Goal: Task Accomplishment & Management: Manage account settings

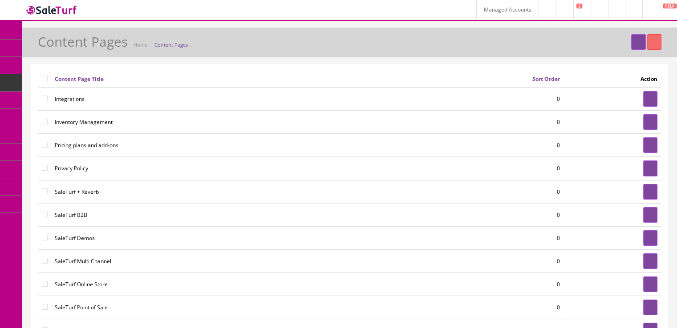
click at [643, 11] on link at bounding box center [650, 10] width 17 height 20
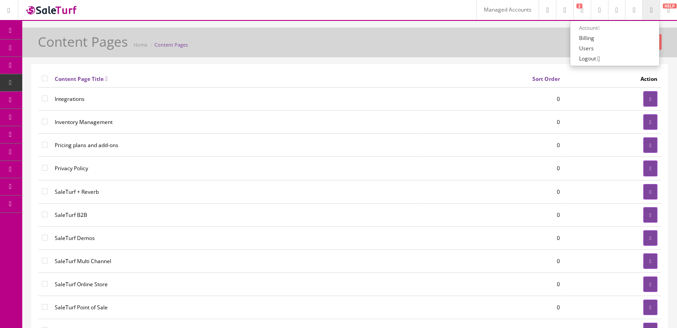
click at [593, 38] on link "Billing" at bounding box center [614, 38] width 89 height 10
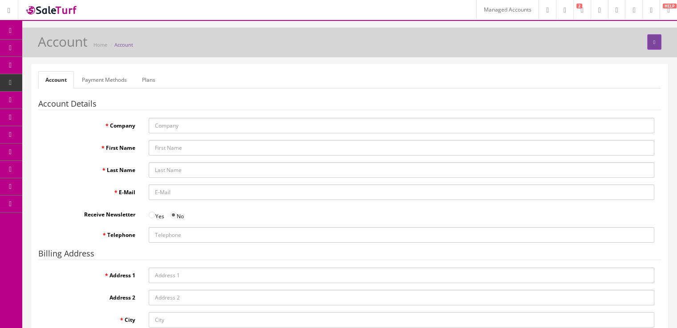
click at [98, 86] on link "Payment Methods" at bounding box center [104, 79] width 59 height 17
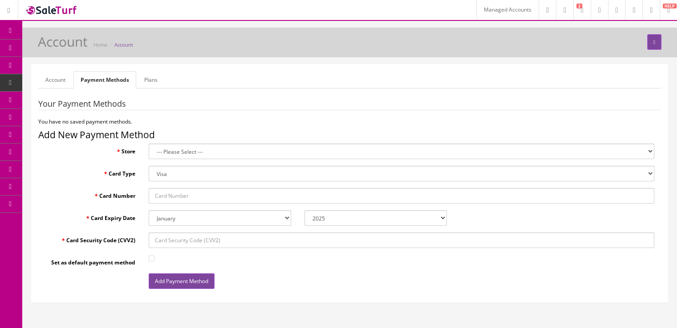
click at [160, 84] on link "Plans" at bounding box center [151, 79] width 28 height 17
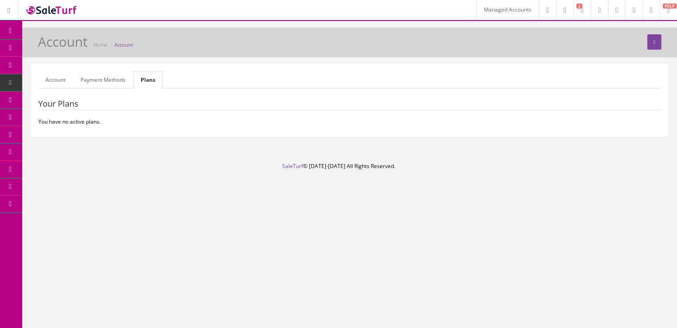
click at [122, 86] on link "Payment Methods" at bounding box center [102, 79] width 59 height 17
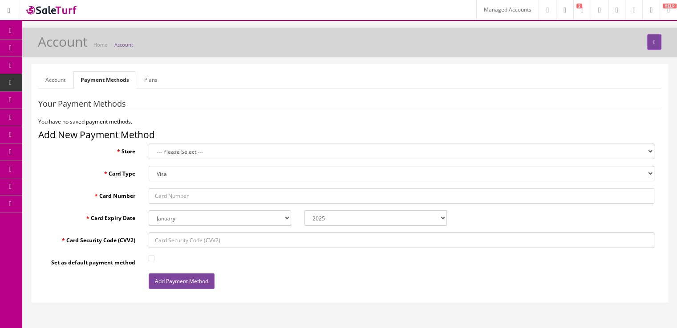
click at [50, 82] on link "Account" at bounding box center [55, 79] width 34 height 17
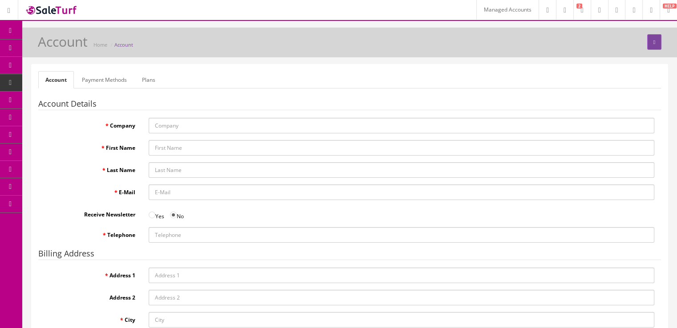
click at [144, 82] on link "Plans" at bounding box center [149, 79] width 28 height 17
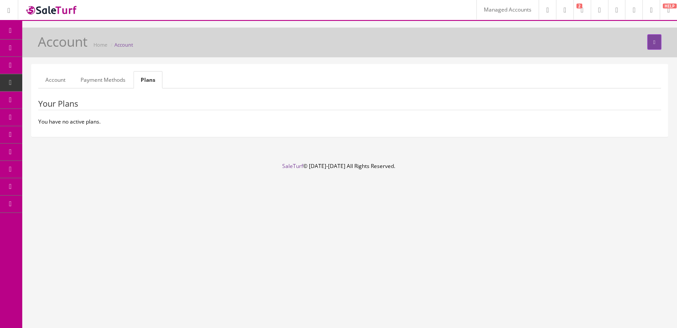
click at [110, 81] on link "Payment Methods" at bounding box center [102, 79] width 59 height 17
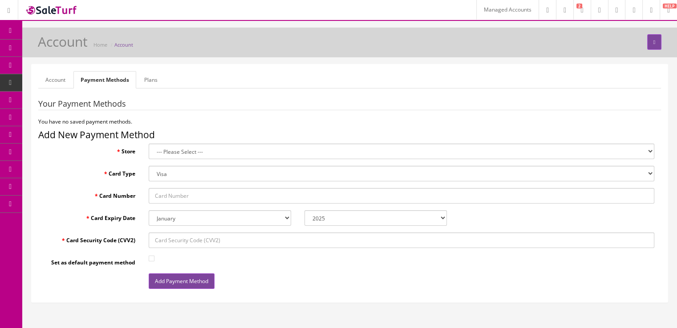
click at [49, 82] on link "Account" at bounding box center [55, 79] width 34 height 17
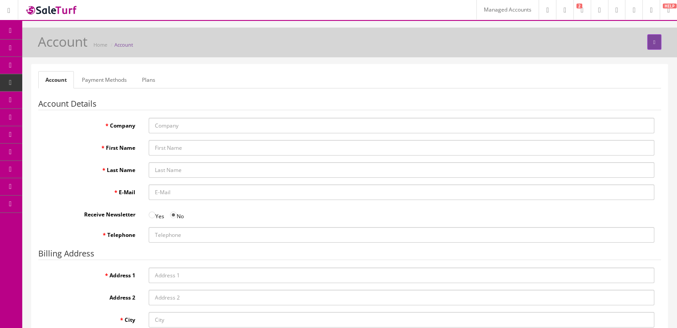
click at [104, 89] on form "Account Payment Methods Plans Account Details Company First Name Last Name E-Ma…" at bounding box center [349, 236] width 622 height 330
click at [109, 84] on link "Payment Methods" at bounding box center [104, 79] width 59 height 17
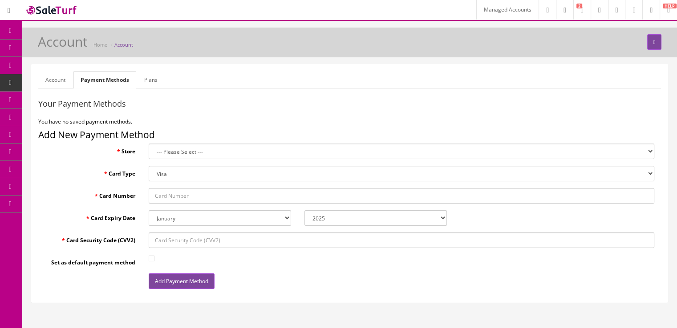
click at [149, 86] on link "Plans" at bounding box center [151, 79] width 28 height 17
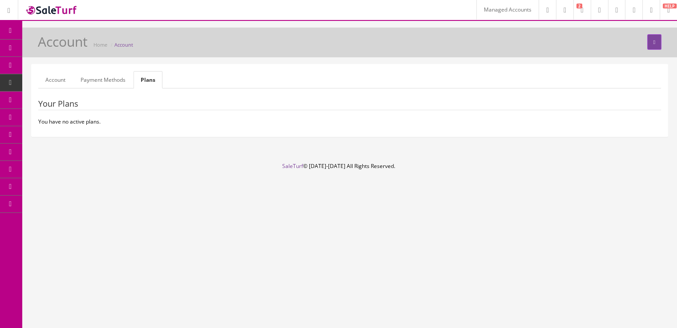
click at [82, 83] on link "Payment Methods" at bounding box center [102, 79] width 59 height 17
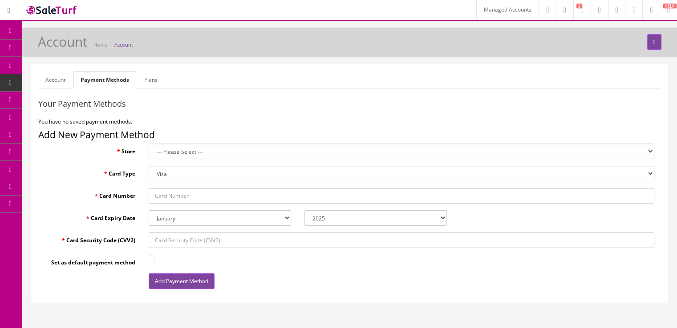
click at [202, 157] on select "--- Please Select --- SaleTurf (Default) Kigly salesamplitude Staging" at bounding box center [401, 152] width 505 height 16
click at [128, 172] on label "Card Type" at bounding box center [90, 172] width 104 height 12
click at [149, 172] on select "Visa MasterCard Discover Card American Express Maestro Solo" at bounding box center [401, 174] width 505 height 16
click at [170, 174] on select "Visa MasterCard Discover Card American Express Maestro Solo" at bounding box center [401, 174] width 505 height 16
click at [111, 184] on fieldset "Your Payment Methods You have no saved payment methods. Add New Payment Method …" at bounding box center [349, 198] width 622 height 196
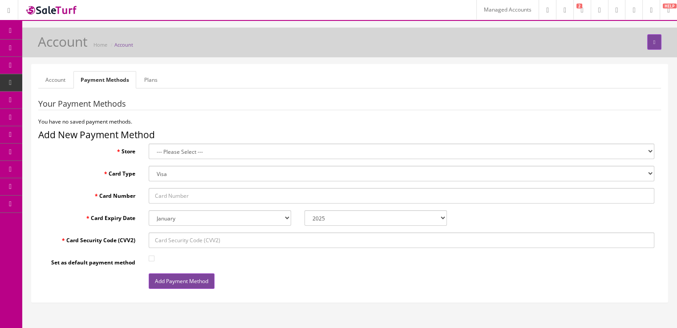
click at [65, 187] on link "System Configs" at bounding box center [68, 186] width 93 height 17
click at [74, 191] on link "System Configs" at bounding box center [68, 186] width 93 height 17
click at [88, 207] on link "Marketplaces" at bounding box center [68, 204] width 93 height 17
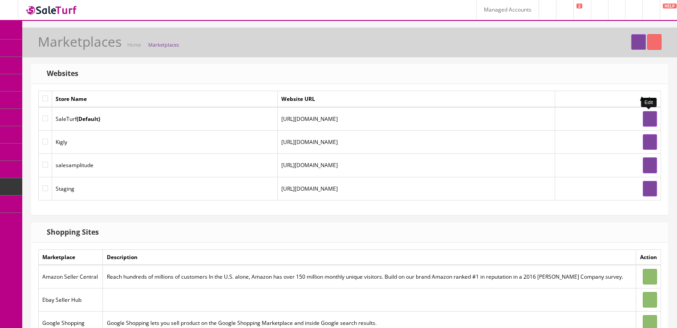
click at [649, 117] on icon at bounding box center [650, 119] width 2 height 5
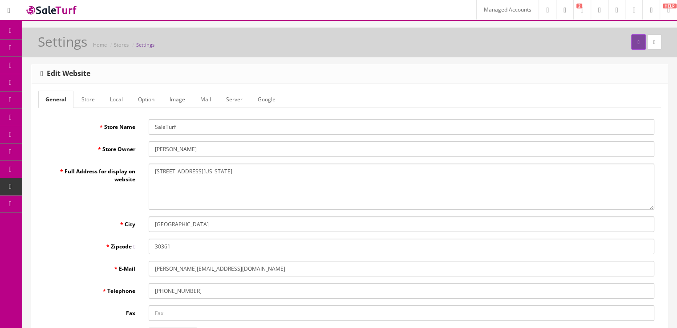
click at [93, 97] on link "Store" at bounding box center [88, 99] width 28 height 17
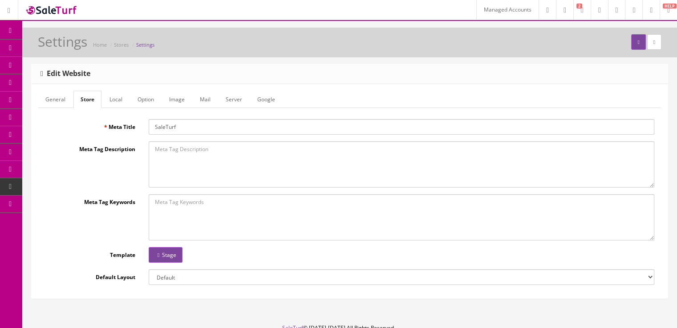
click at [115, 99] on link "Local" at bounding box center [115, 99] width 27 height 17
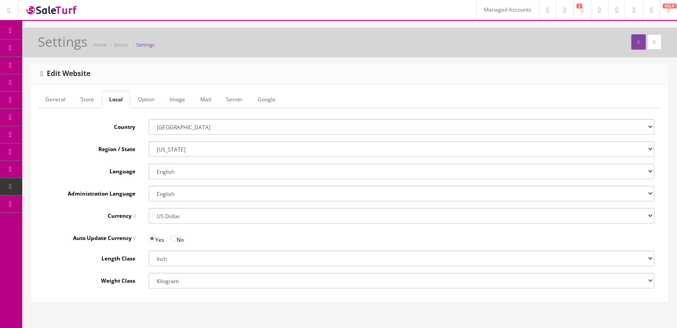
click at [95, 102] on link "Store" at bounding box center [87, 99] width 28 height 17
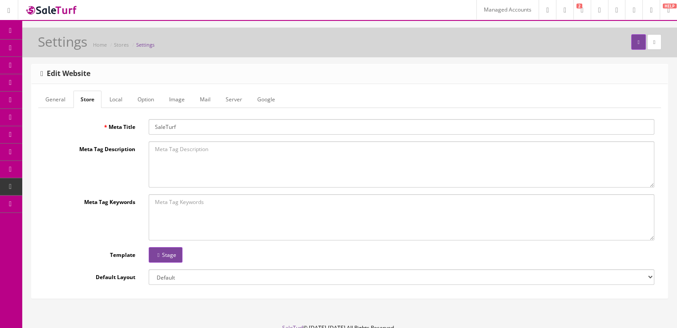
click at [136, 102] on link "Option" at bounding box center [145, 99] width 31 height 17
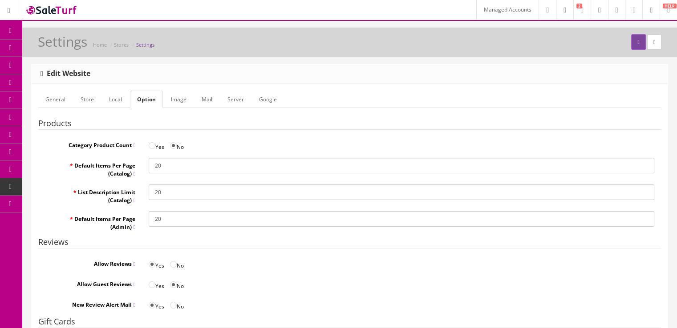
click at [114, 99] on link "Local" at bounding box center [115, 99] width 27 height 17
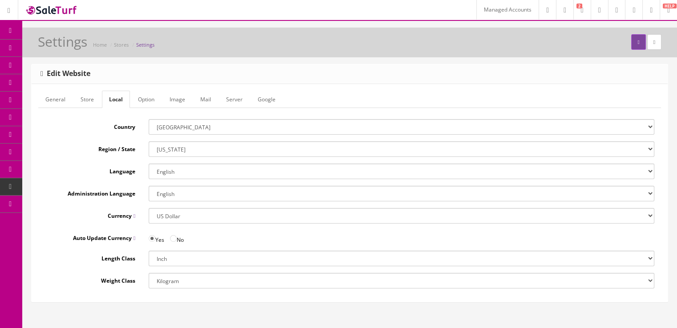
click at [176, 97] on link "Image" at bounding box center [177, 99] width 30 height 17
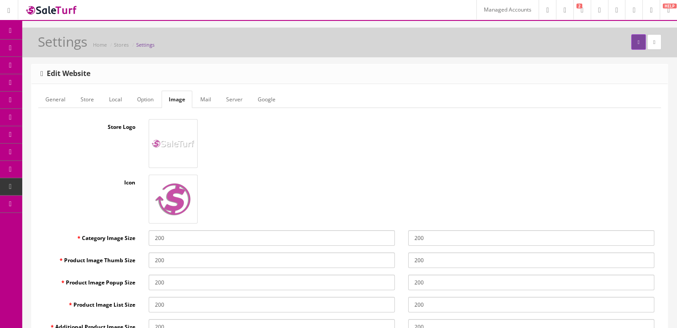
click at [203, 100] on link "Mail" at bounding box center [205, 99] width 25 height 17
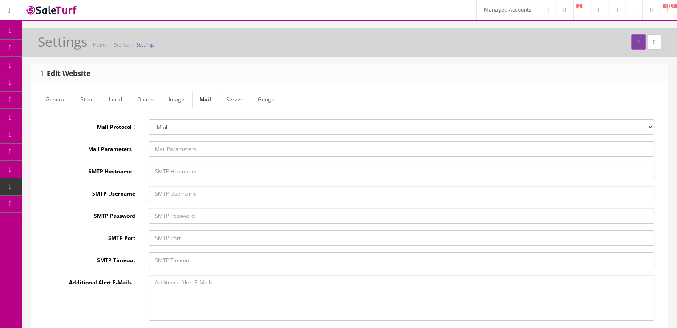
click at [238, 101] on link "Server" at bounding box center [234, 99] width 31 height 17
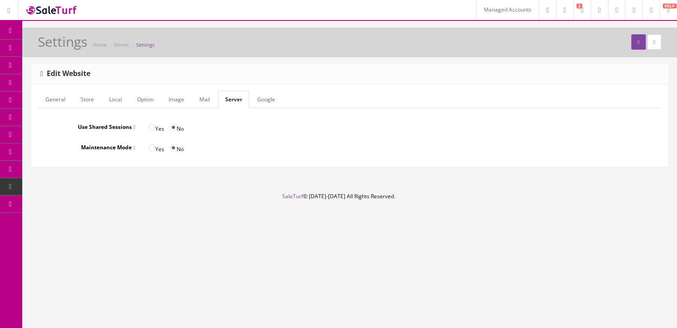
click at [257, 102] on link "Google" at bounding box center [266, 99] width 32 height 17
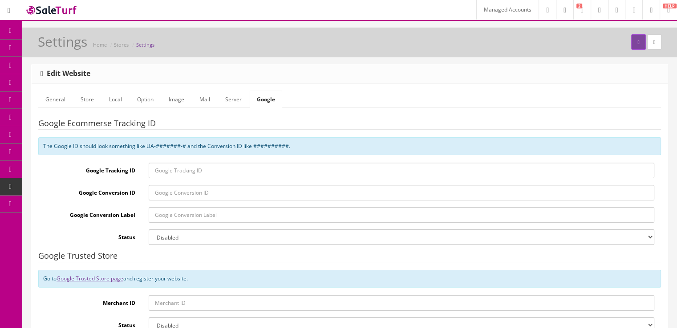
click at [64, 98] on link "General" at bounding box center [55, 99] width 34 height 17
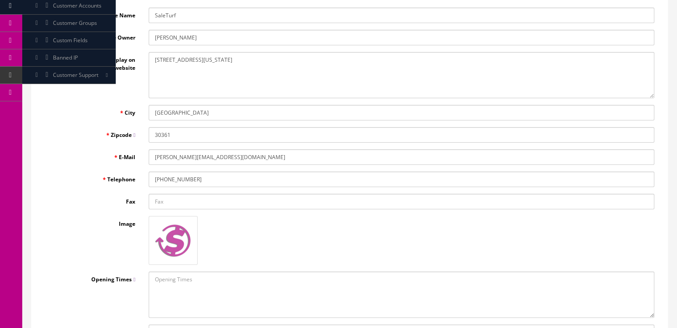
scroll to position [112, 0]
click at [80, 127] on link "Users" at bounding box center [68, 126] width 93 height 17
click at [86, 93] on link "Marketplaces" at bounding box center [68, 92] width 93 height 17
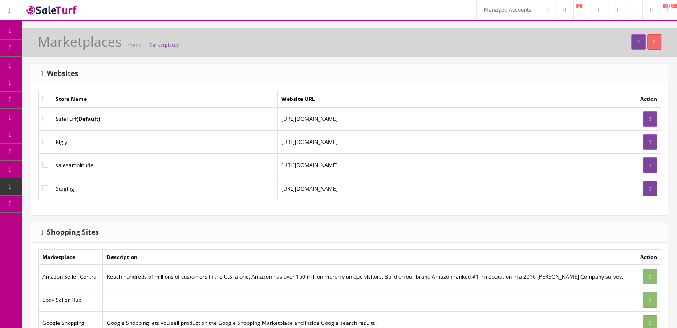
click at [57, 187] on link "System Configs" at bounding box center [68, 186] width 93 height 17
click at [84, 275] on link "Localization" at bounding box center [68, 273] width 93 height 17
click at [73, 190] on link "System Configs" at bounding box center [68, 186] width 93 height 17
click at [74, 190] on link "System Configs" at bounding box center [68, 186] width 93 height 17
click at [97, 267] on link "Localization" at bounding box center [68, 273] width 93 height 17
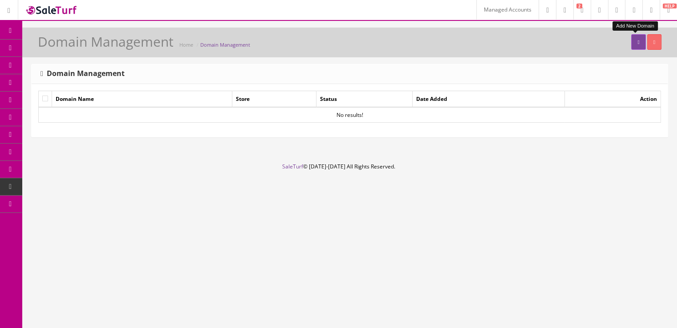
click at [636, 46] on link at bounding box center [638, 42] width 14 height 16
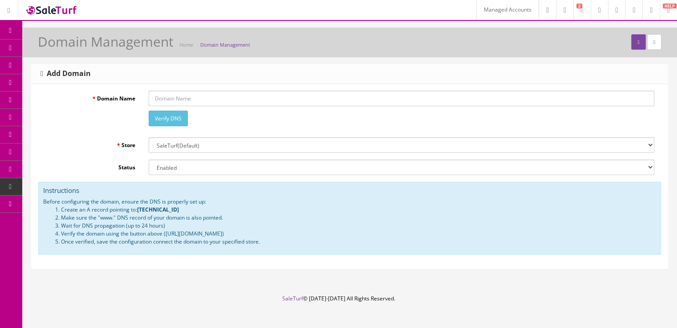
click at [201, 148] on select "--- Please Select --- SaleTurf (Default) Kigly salesamplitude Staging" at bounding box center [401, 145] width 505 height 16
click at [229, 129] on div "Verify DNS" at bounding box center [401, 111] width 519 height 40
click at [205, 165] on select "Enabled Disabled" at bounding box center [401, 168] width 505 height 16
click at [235, 127] on div "Verify DNS" at bounding box center [401, 111] width 519 height 40
click at [629, 16] on link at bounding box center [633, 10] width 17 height 20
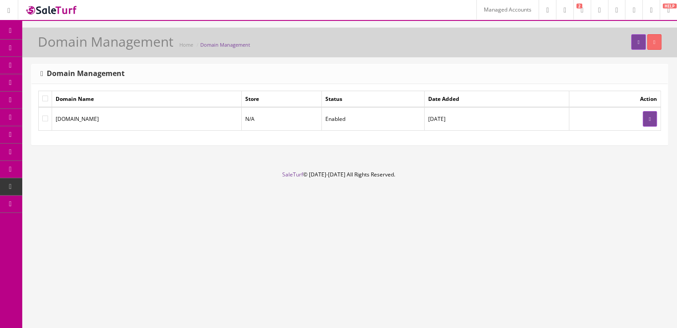
click at [81, 197] on link "Marketplaces" at bounding box center [68, 204] width 93 height 17
click at [39, 189] on link "System Configs" at bounding box center [68, 186] width 93 height 17
click at [93, 313] on link "Blog" at bounding box center [68, 308] width 93 height 17
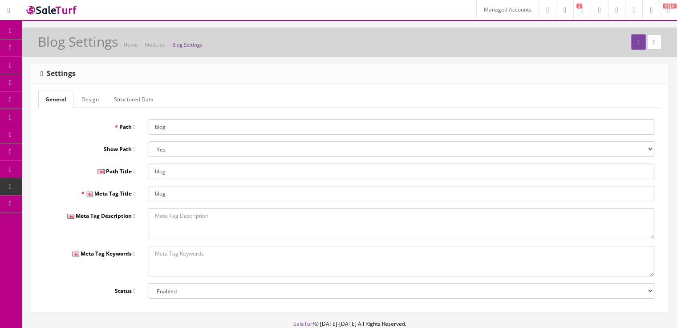
click at [81, 323] on link "Uploads" at bounding box center [68, 325] width 93 height 17
